Goal: Transaction & Acquisition: Purchase product/service

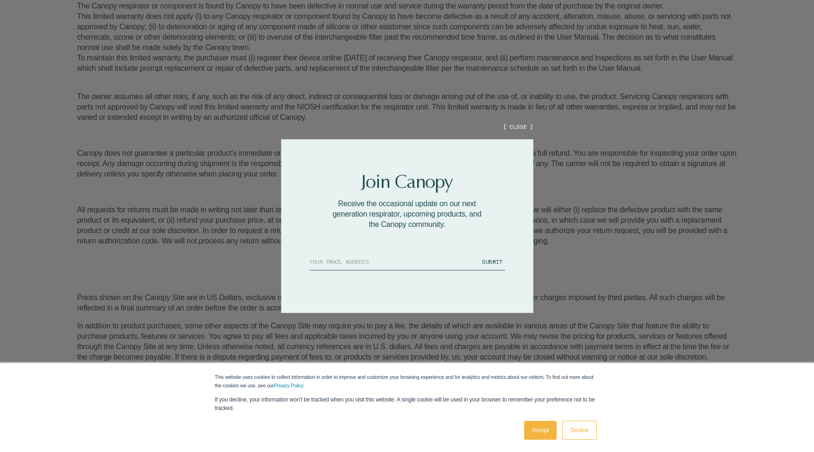
scroll to position [211, 0]
click at [523, 129] on button "[ CLOSE ]" at bounding box center [518, 127] width 30 height 8
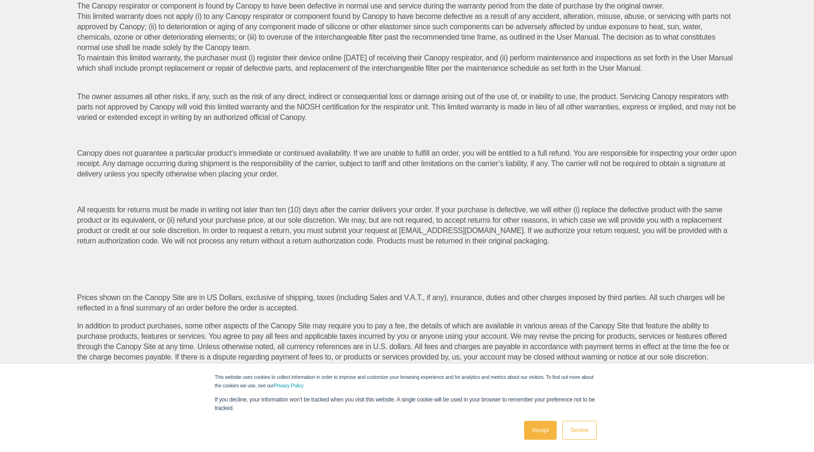
scroll to position [0, 0]
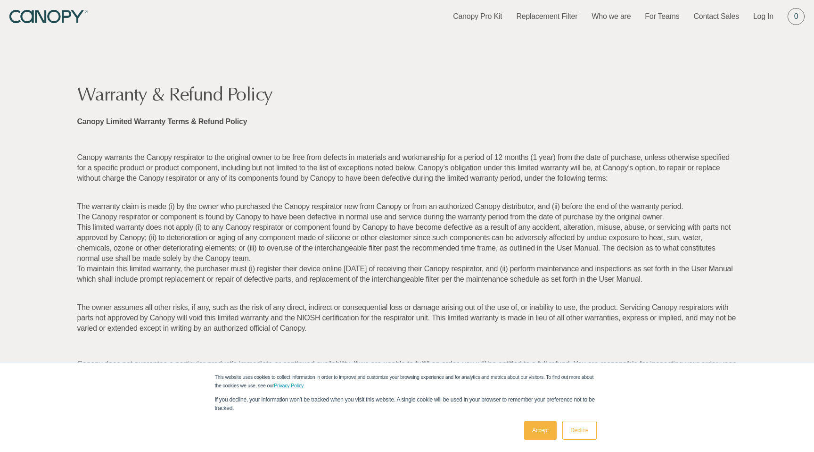
click at [50, 8] on div "Canopy Canopy Pro Kit Replacement Filter Who we are For Teams Contact Sales Log…" at bounding box center [407, 16] width 814 height 33
click at [479, 15] on link "Canopy Pro Kit" at bounding box center [477, 16] width 49 height 10
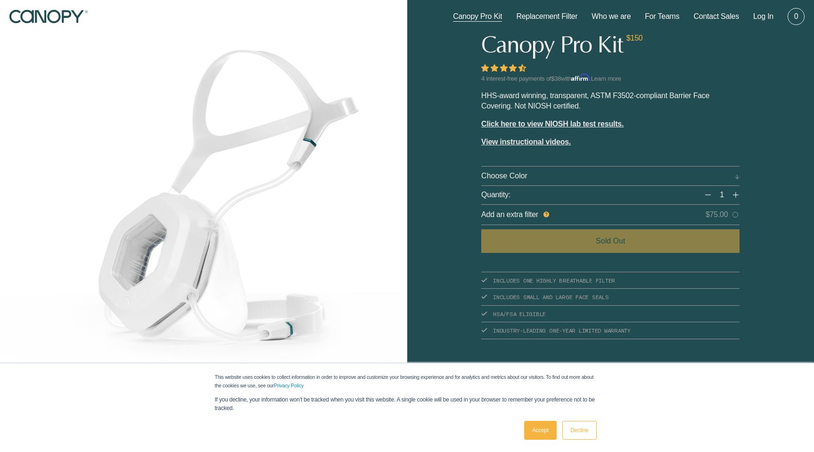
click at [59, 21] on icon "Canopy" at bounding box center [49, 17] width 80 height 14
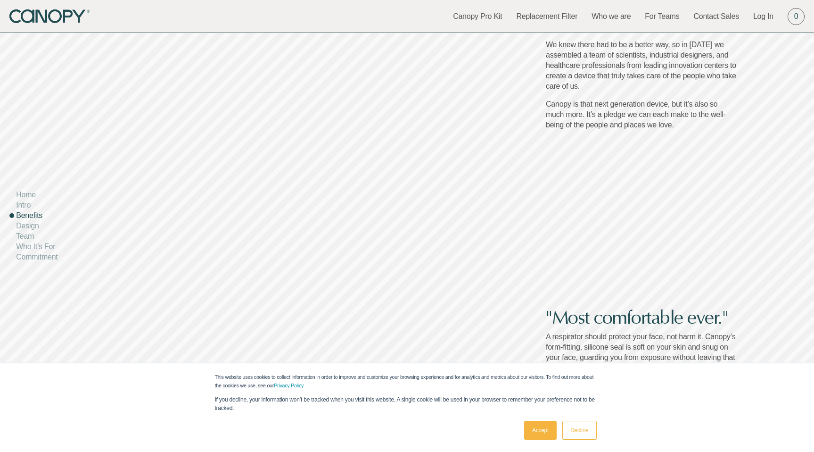
scroll to position [1091, 0]
